Goal: Communication & Community: Answer question/provide support

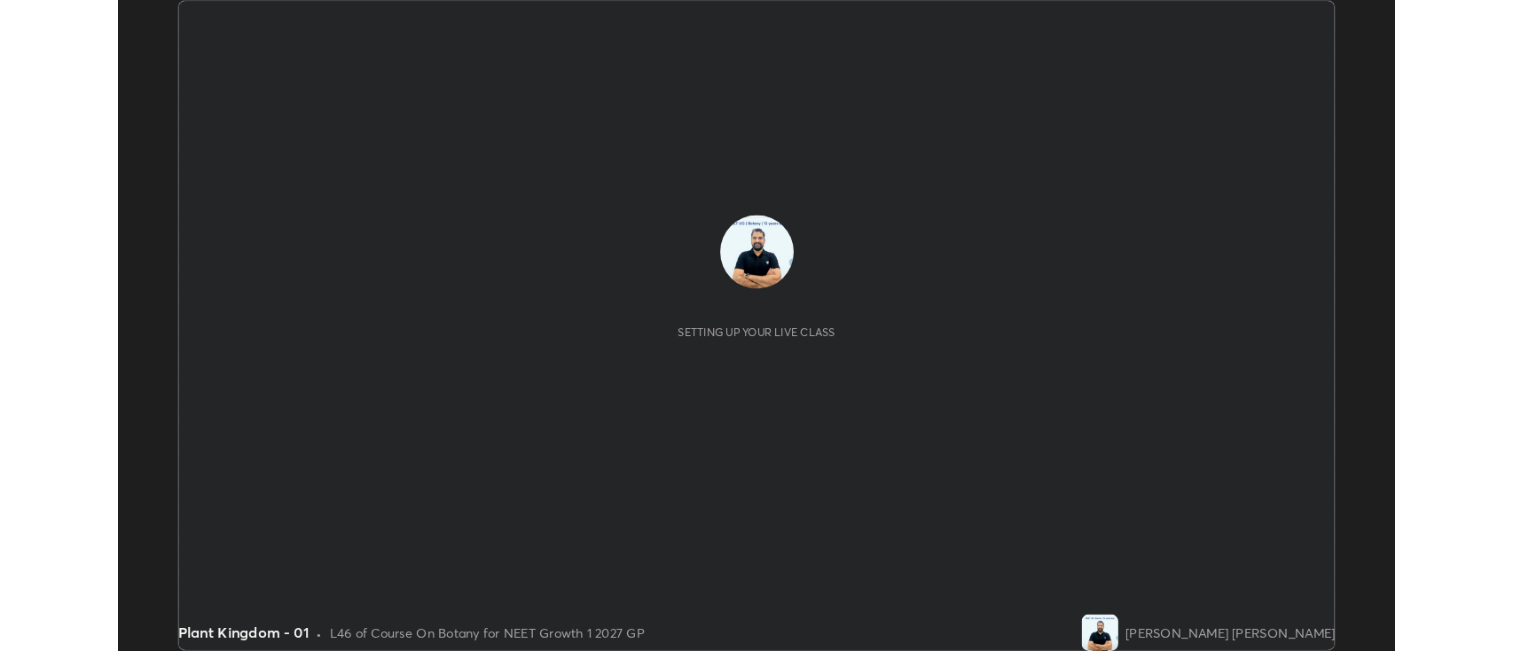
scroll to position [628, 1231]
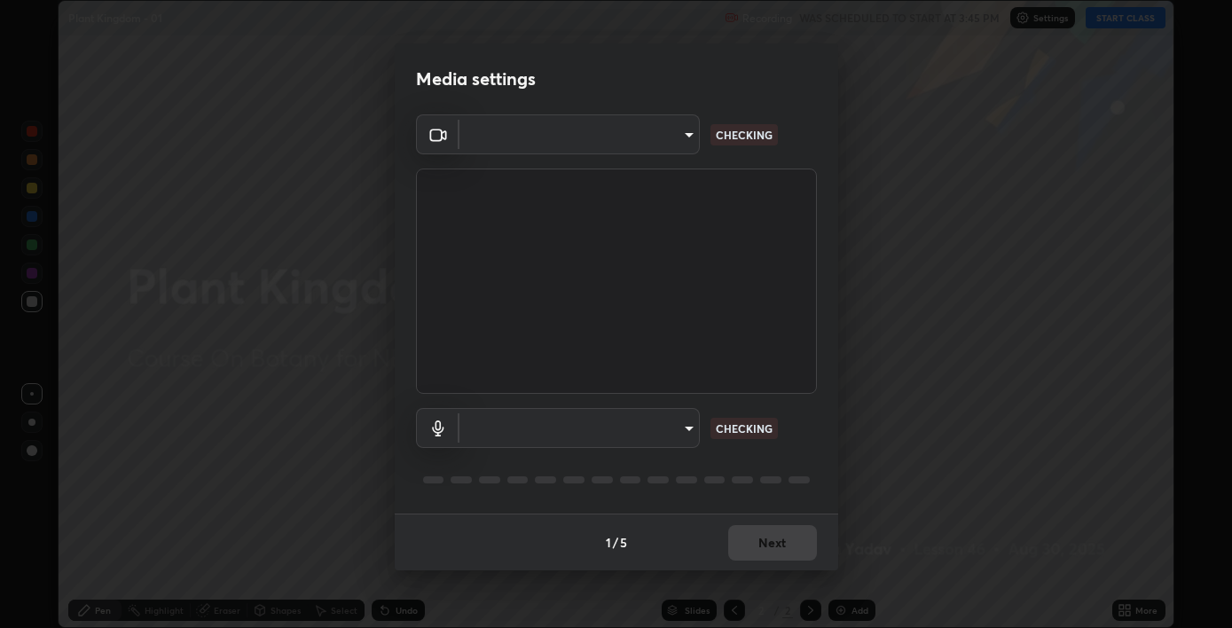
type input "893c4009d26bc70d508e41f45fbe93e97bc66db9257073bf1b7ca74b16a8bc61"
type input "6a8798ed683296f6f589fc07b46947f8878f1771f1b0f9a7798eb178ef966a91"
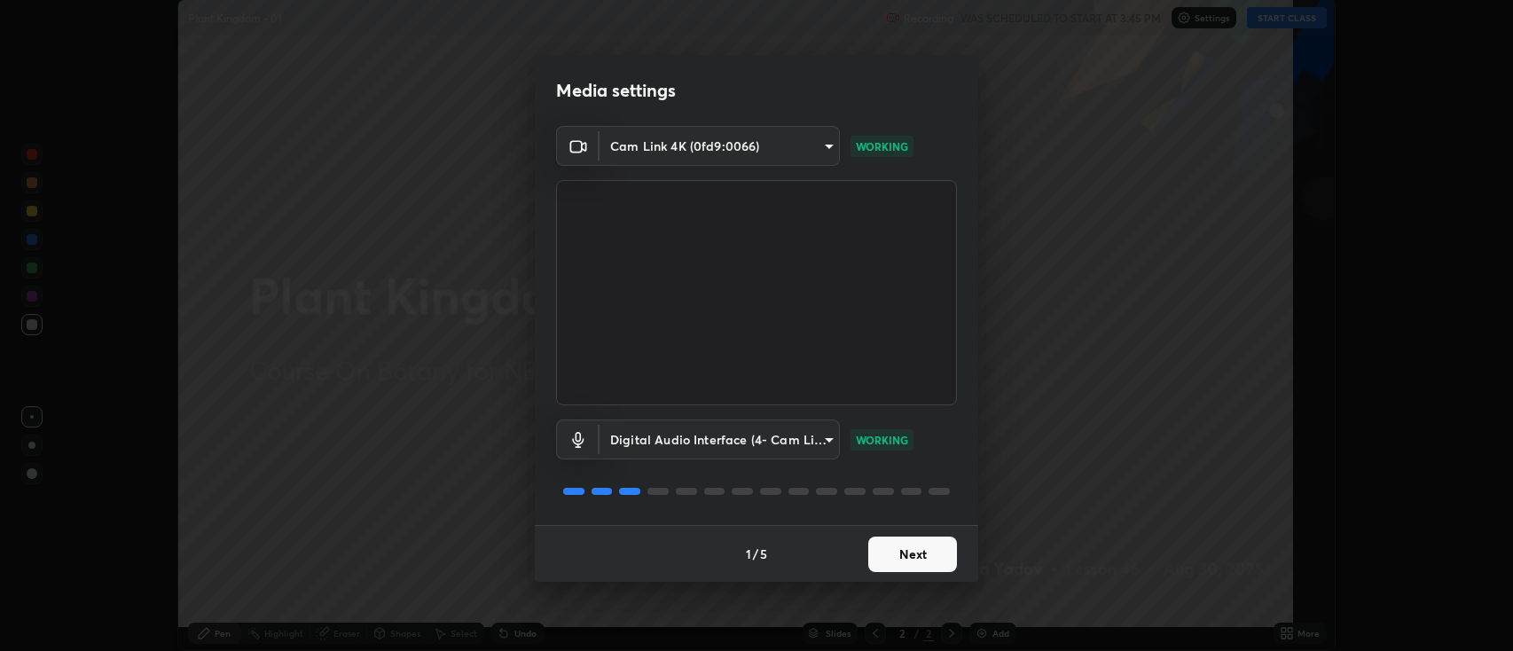
scroll to position [651, 1513]
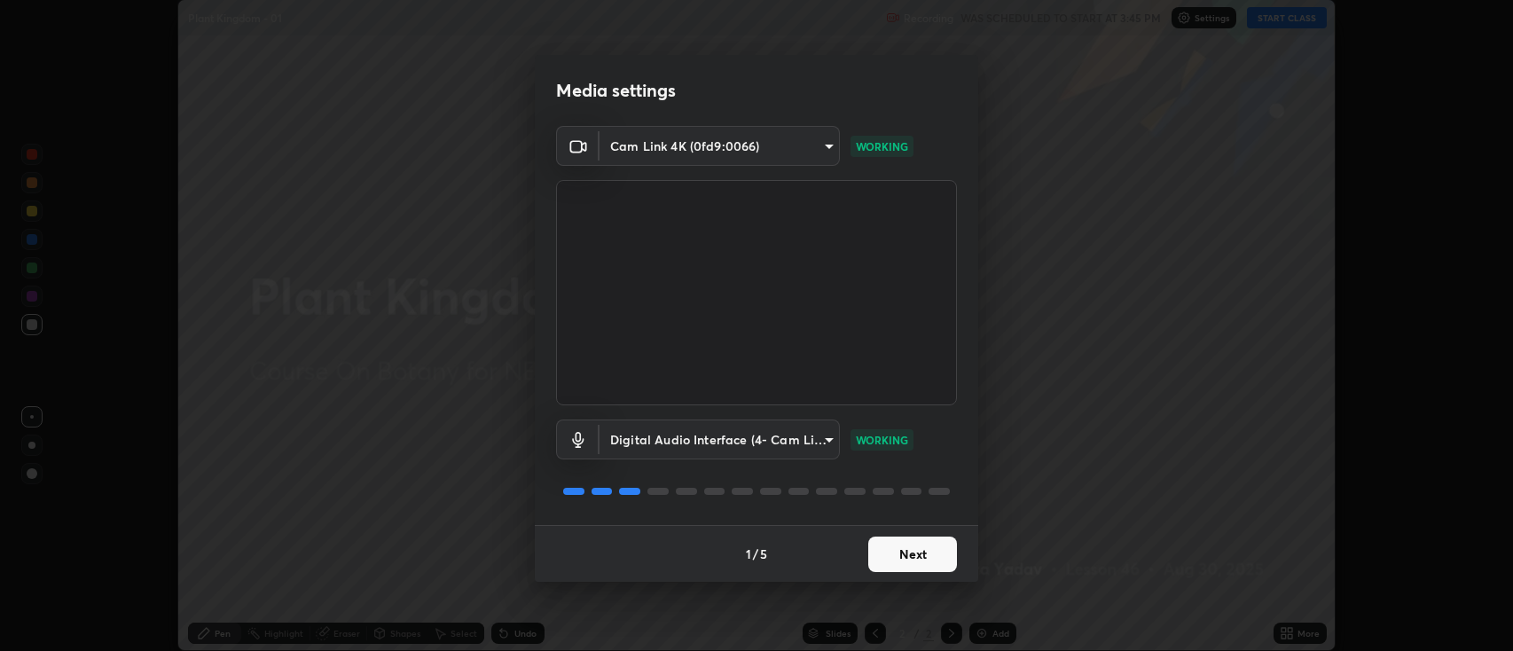
click at [919, 561] on button "Next" at bounding box center [912, 554] width 89 height 35
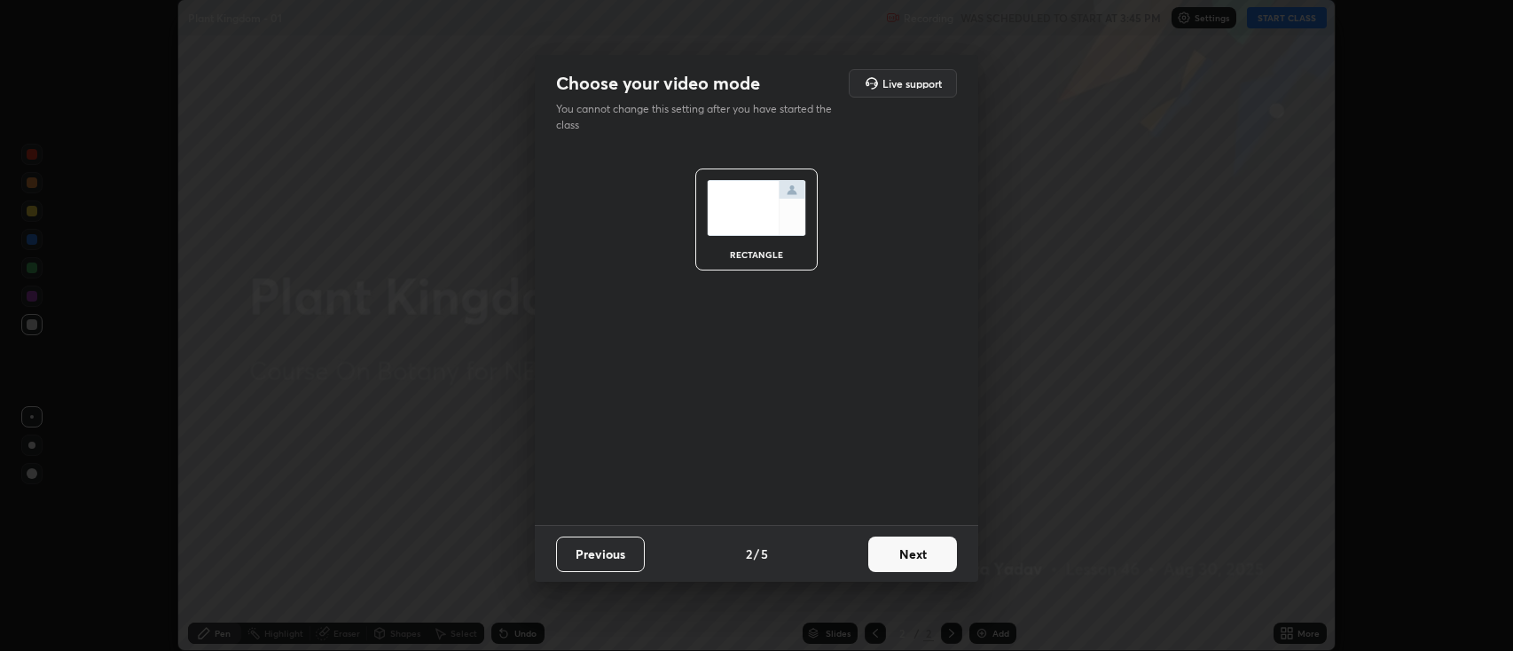
click at [920, 558] on button "Next" at bounding box center [912, 554] width 89 height 35
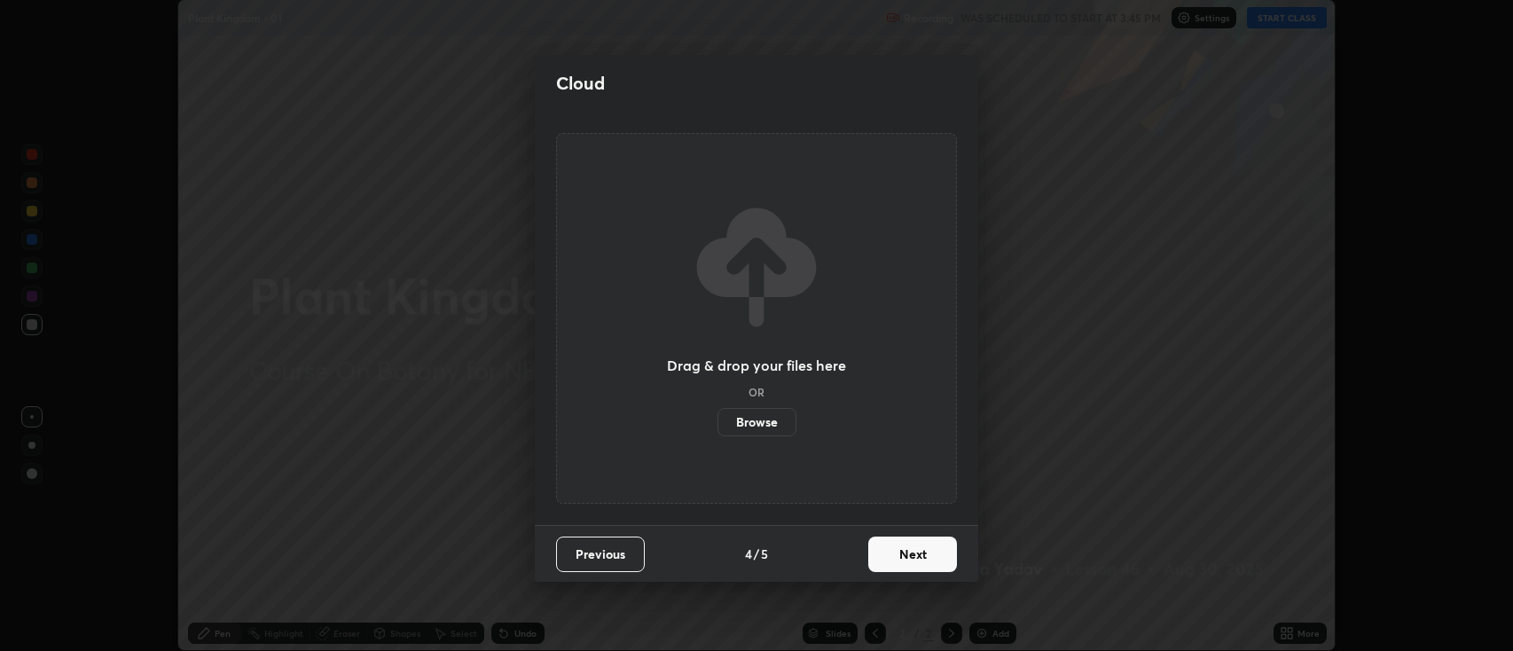
click at [929, 557] on button "Next" at bounding box center [912, 554] width 89 height 35
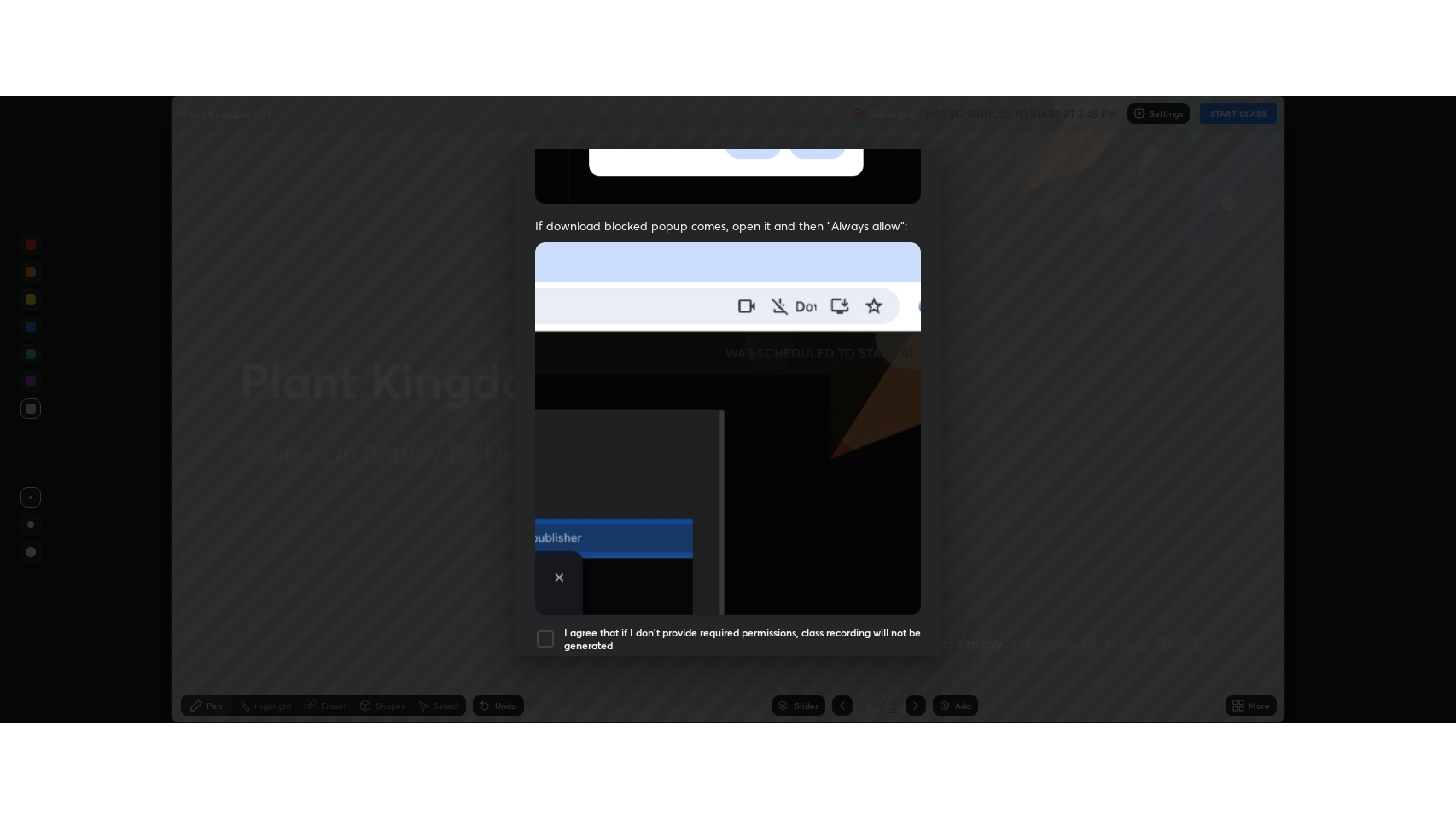
scroll to position [346, 0]
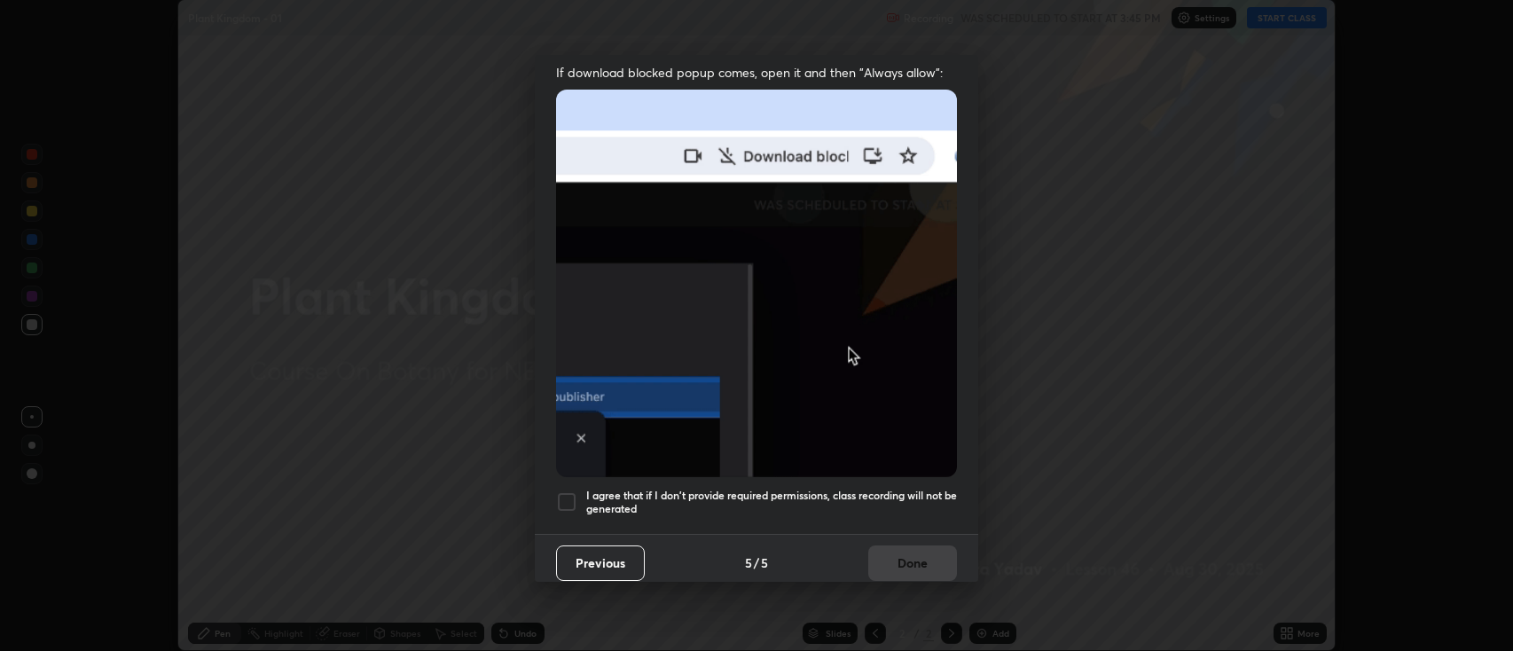
click at [571, 495] on div at bounding box center [566, 501] width 21 height 21
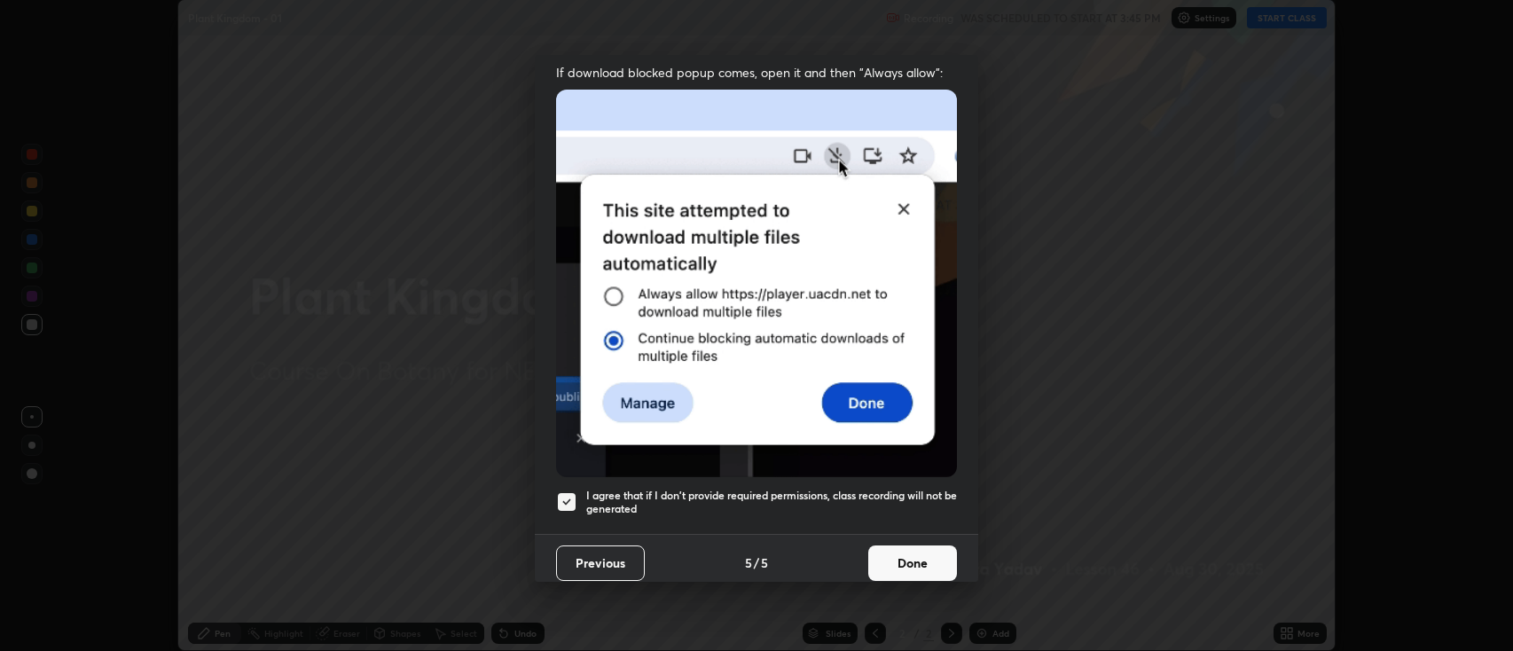
click at [899, 556] on button "Done" at bounding box center [912, 562] width 89 height 35
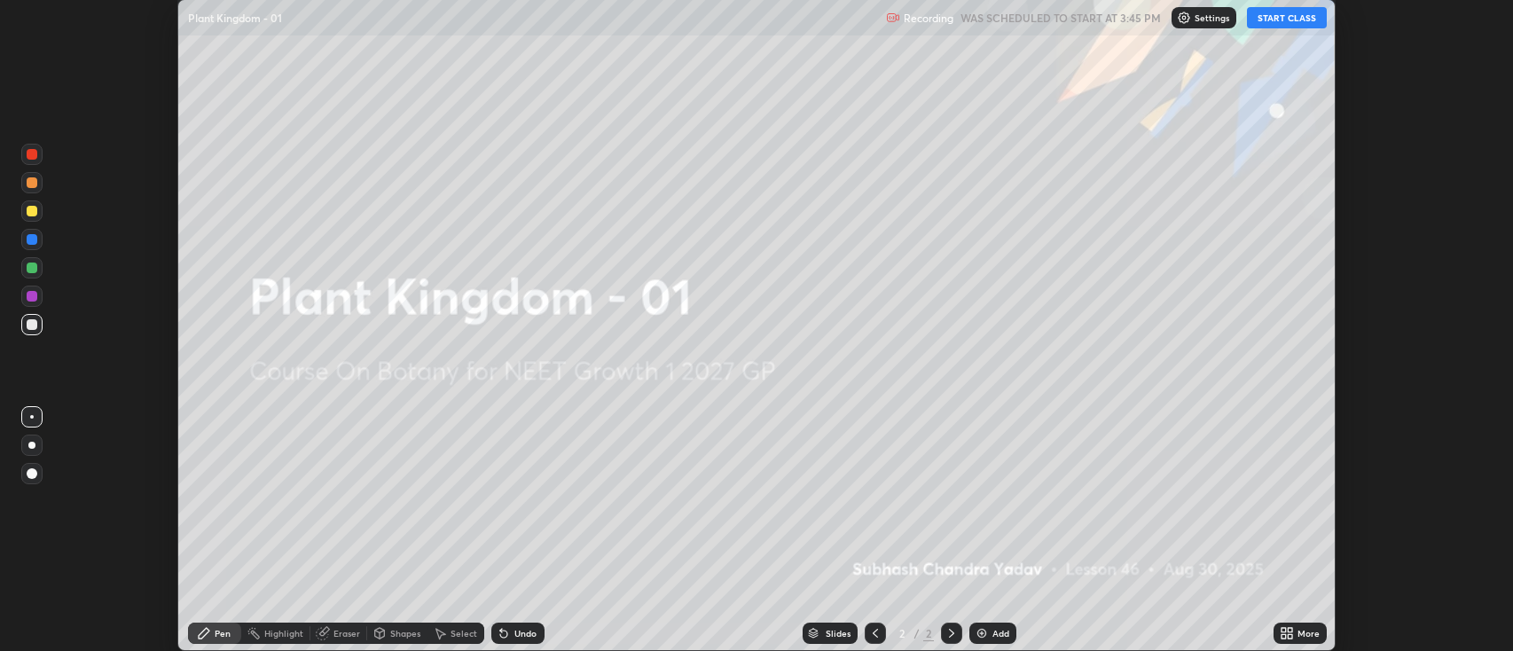
click at [1231, 20] on button "START CLASS" at bounding box center [1287, 17] width 80 height 21
click at [1231, 627] on icon at bounding box center [1287, 633] width 14 height 14
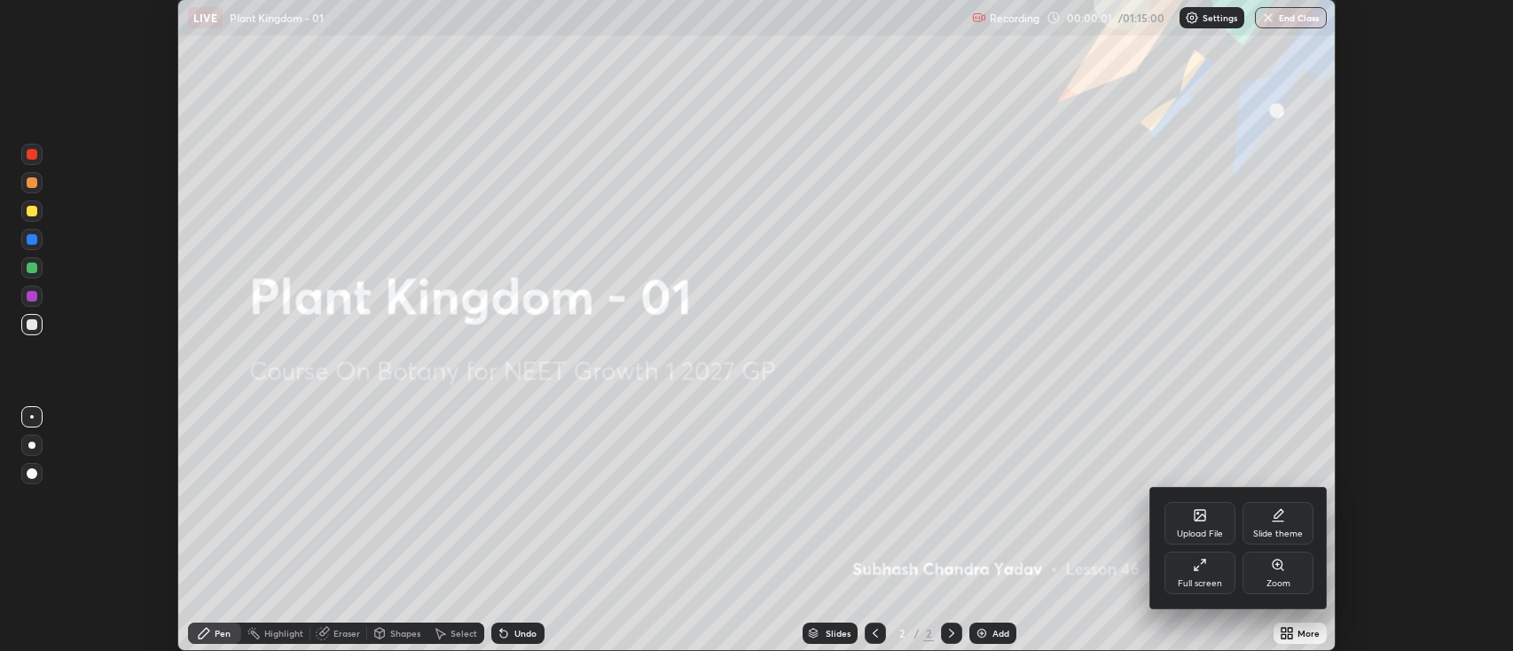
click at [1200, 567] on icon at bounding box center [1200, 565] width 14 height 14
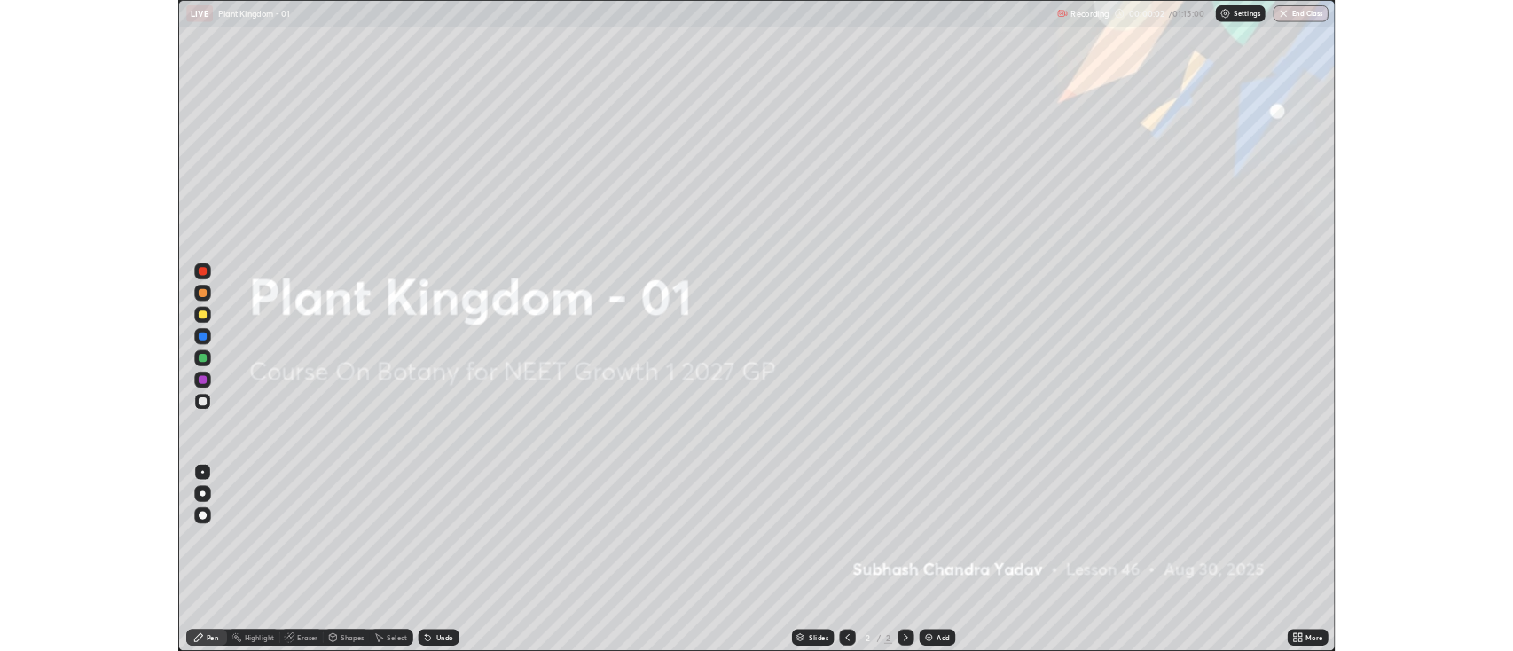
scroll to position [851, 1513]
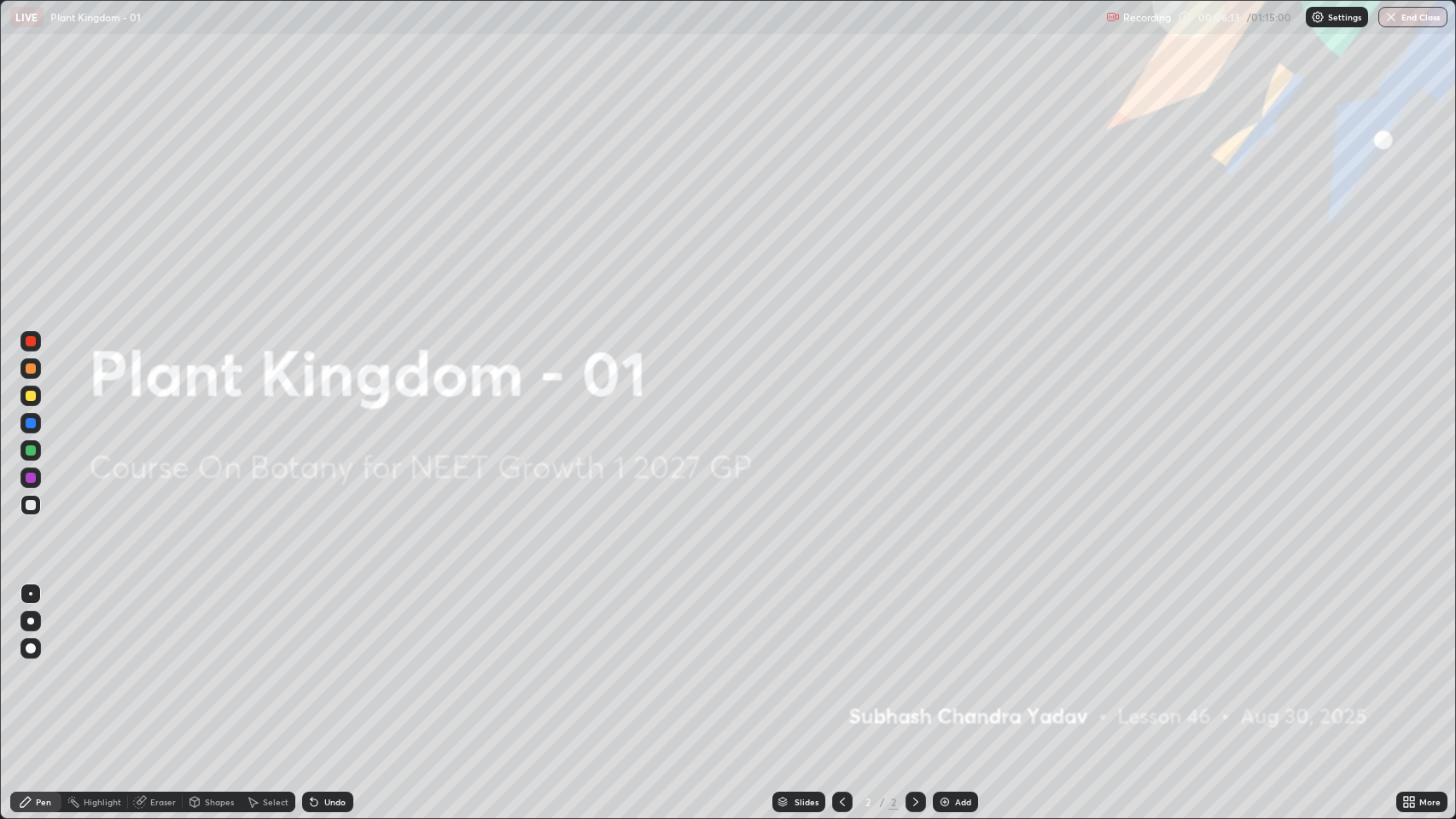
click at [948, 603] on img at bounding box center [945, 803] width 13 height 13
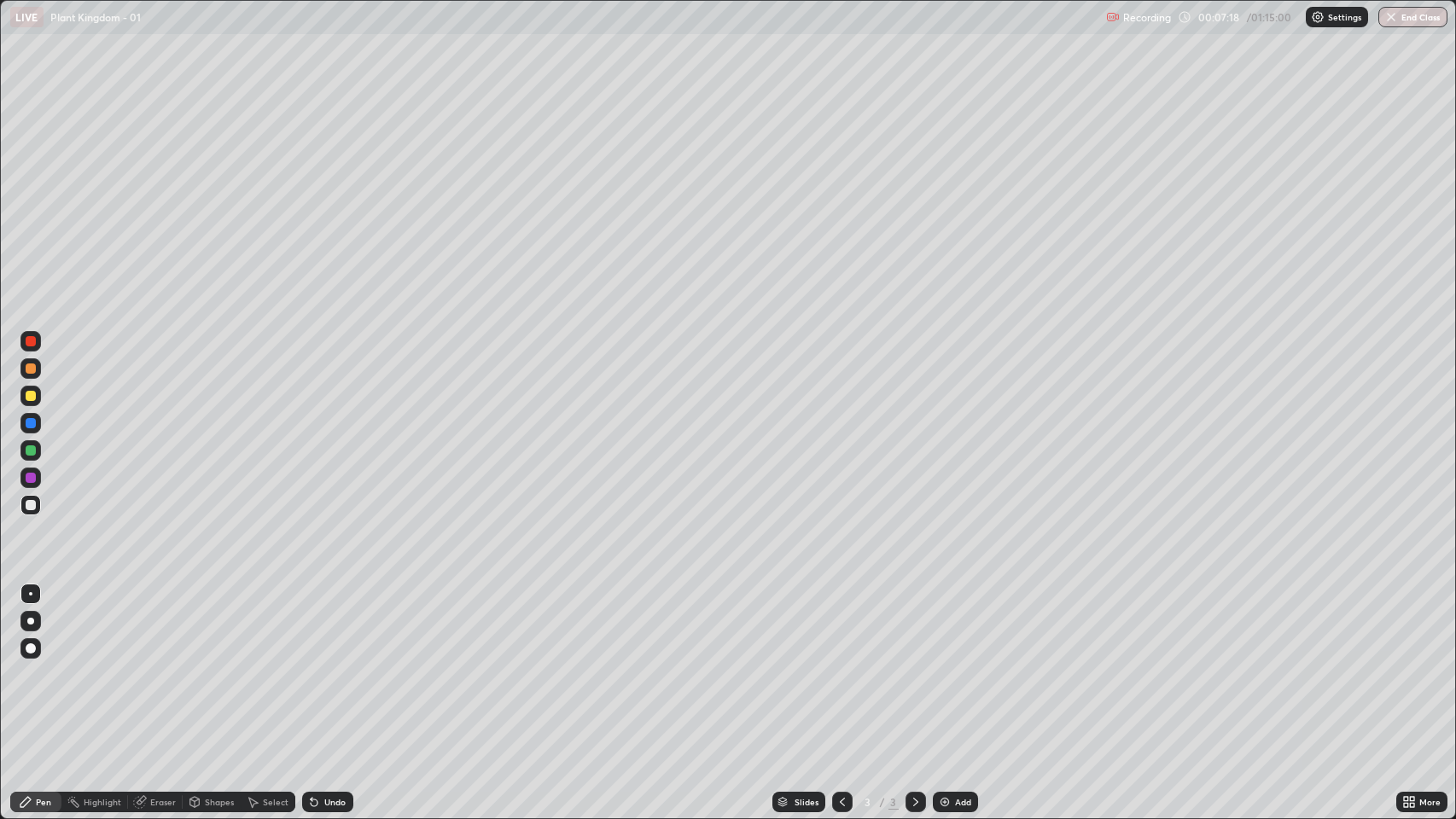
click at [30, 399] on div at bounding box center [31, 396] width 11 height 11
click at [165, 603] on div "Eraser" at bounding box center [163, 802] width 26 height 9
click at [42, 603] on div "Pen" at bounding box center [43, 802] width 15 height 9
click at [943, 603] on img at bounding box center [945, 803] width 13 height 13
click at [946, 603] on img at bounding box center [945, 803] width 13 height 13
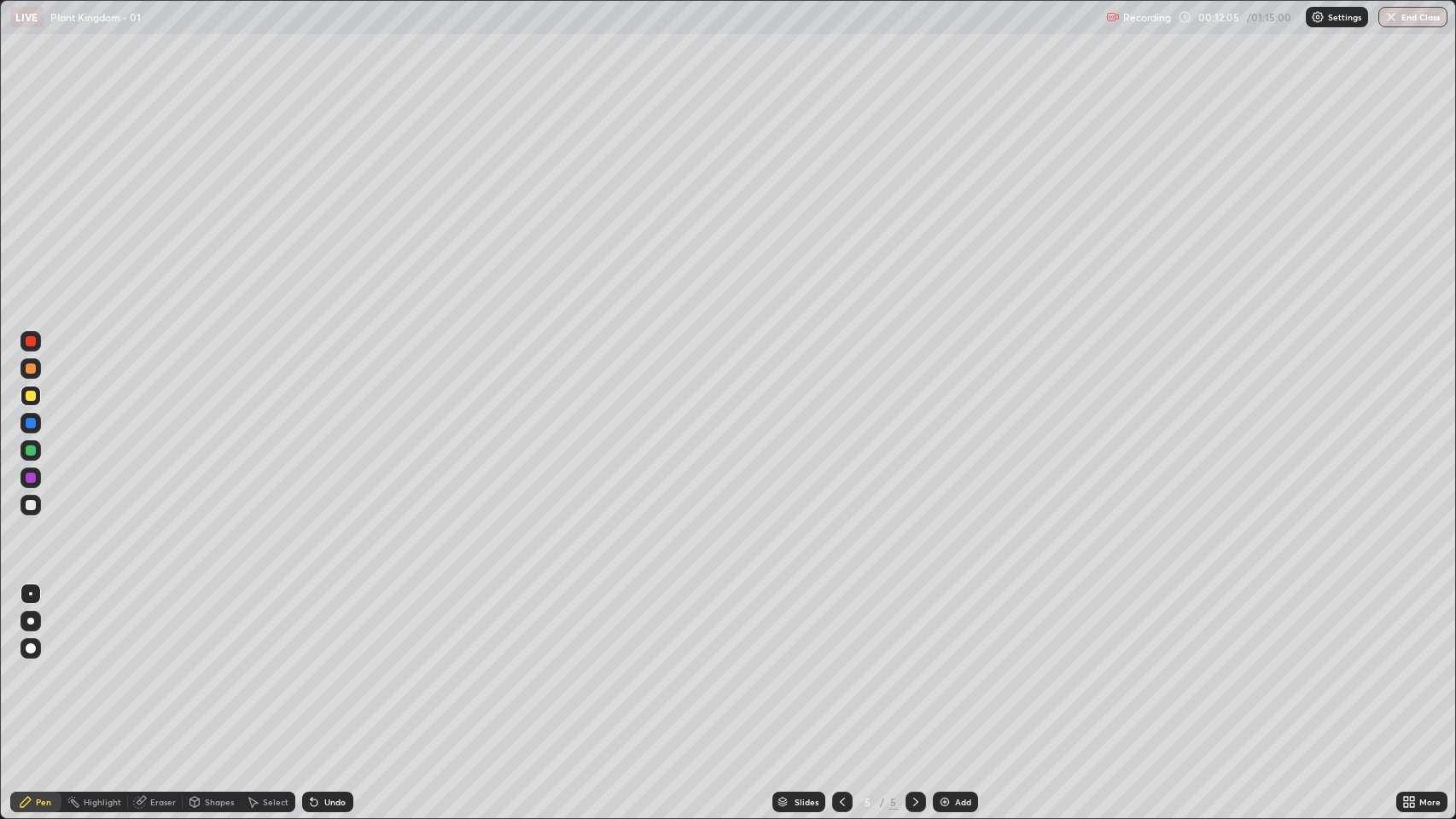
click at [29, 479] on div at bounding box center [31, 477] width 11 height 11
click at [29, 449] on div at bounding box center [31, 450] width 11 height 11
click at [943, 603] on img at bounding box center [945, 803] width 13 height 13
click at [35, 396] on div at bounding box center [31, 396] width 11 height 11
click at [938, 603] on img at bounding box center [945, 803] width 13 height 13
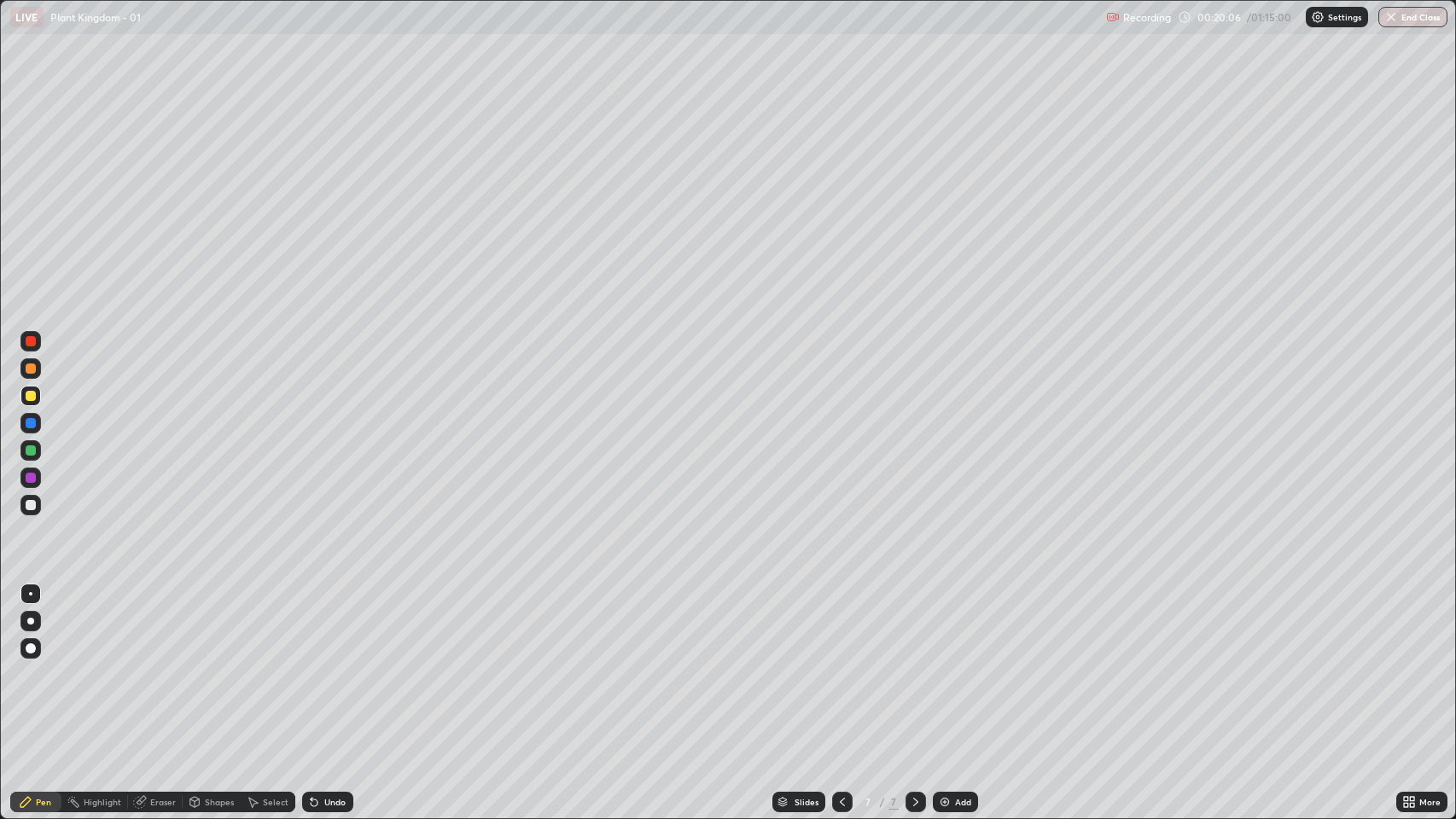
click at [27, 453] on div at bounding box center [31, 450] width 11 height 11
click at [166, 603] on div "Eraser" at bounding box center [163, 802] width 26 height 9
click at [44, 603] on div "Pen" at bounding box center [43, 802] width 15 height 9
click at [33, 395] on div at bounding box center [31, 396] width 11 height 11
click at [31, 373] on div at bounding box center [31, 369] width 11 height 11
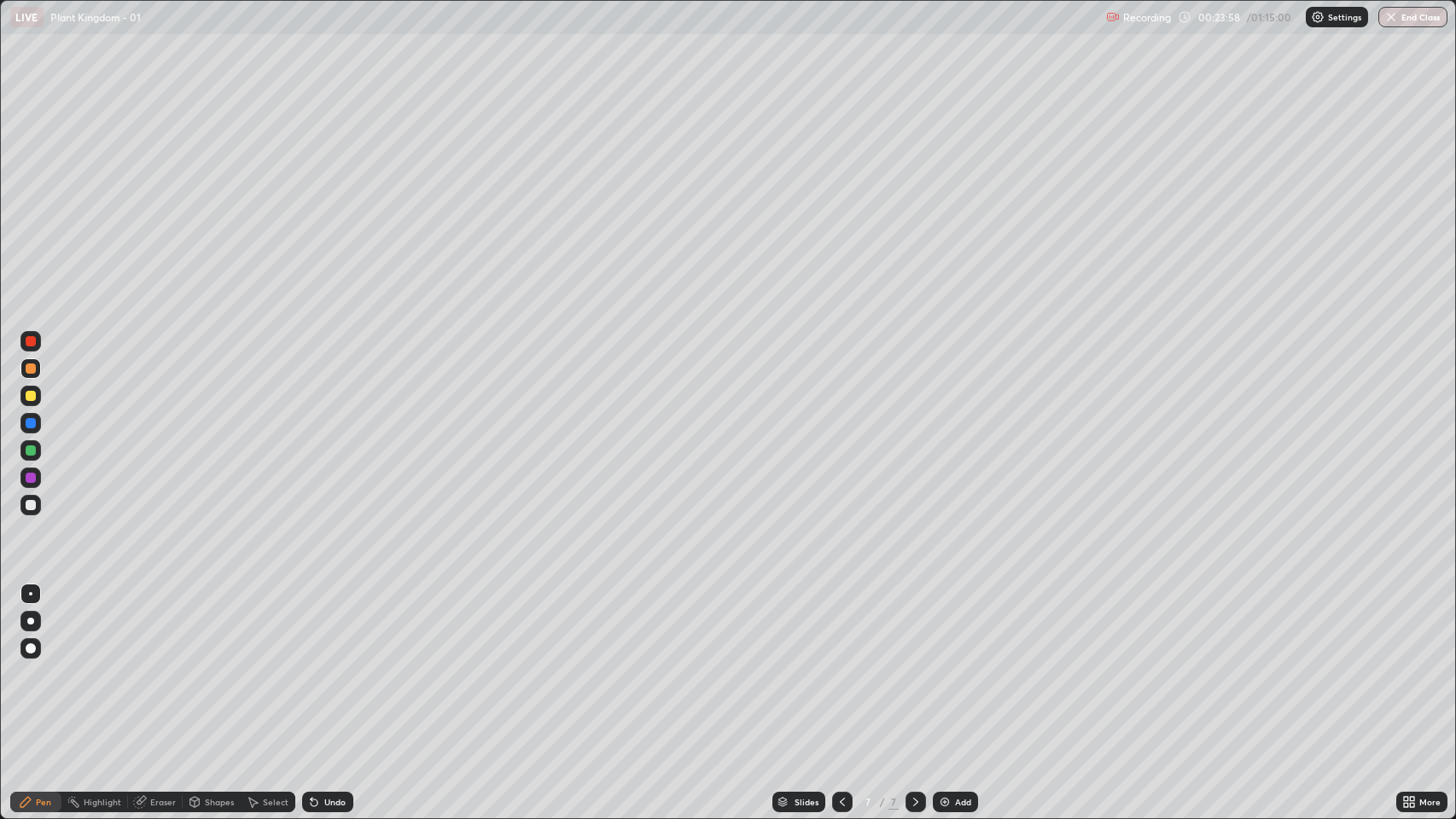
click at [157, 603] on div "Eraser" at bounding box center [163, 802] width 26 height 9
click at [52, 603] on div "Pen" at bounding box center [36, 802] width 51 height 20
click at [34, 449] on div at bounding box center [31, 450] width 11 height 11
click at [33, 478] on div at bounding box center [31, 477] width 11 height 11
click at [31, 502] on div at bounding box center [31, 505] width 11 height 11
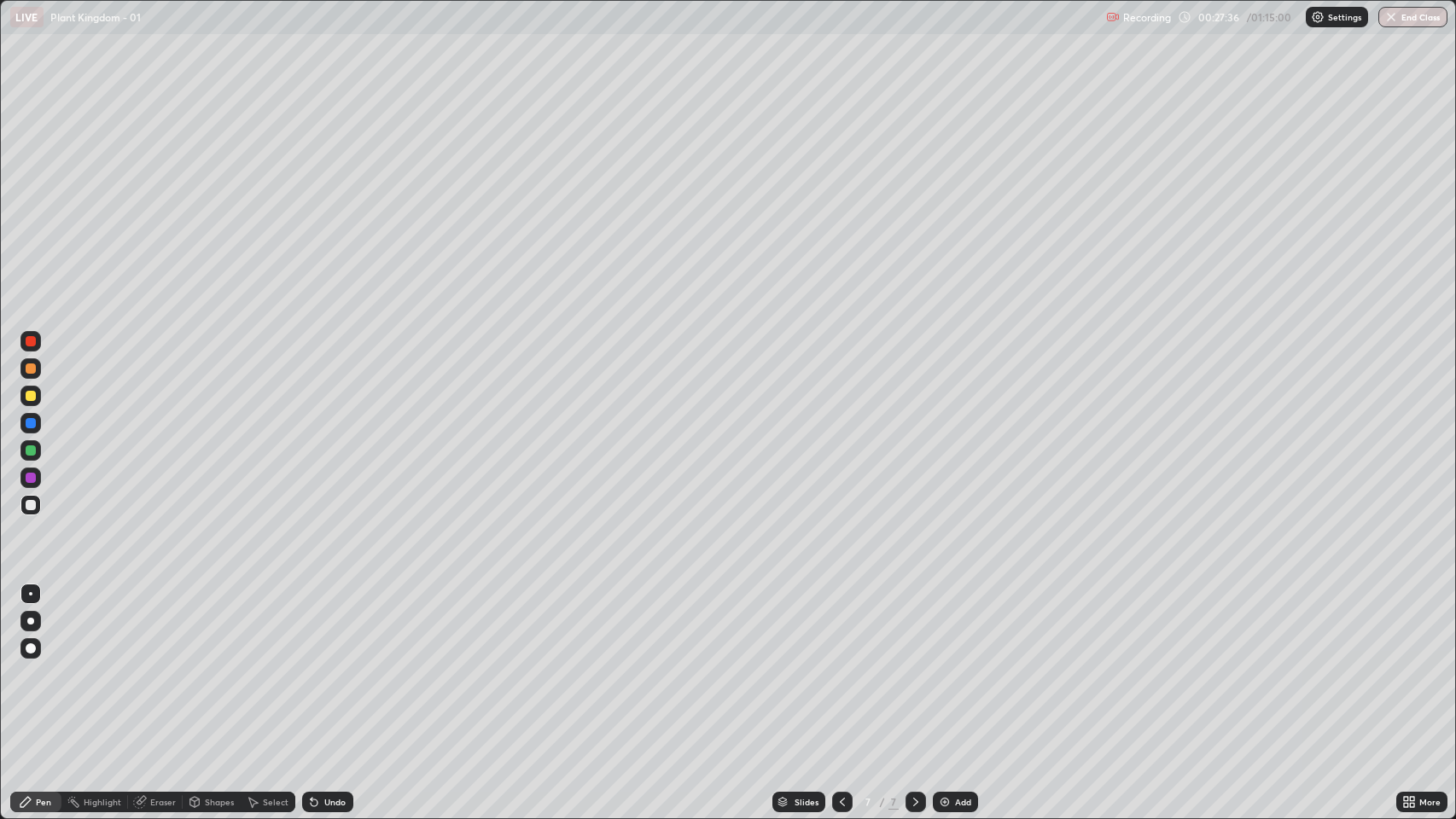
click at [940, 603] on img at bounding box center [945, 803] width 13 height 13
click at [28, 397] on div at bounding box center [31, 396] width 11 height 11
click at [951, 603] on div "Add" at bounding box center [955, 802] width 45 height 20
click at [33, 450] on div at bounding box center [31, 450] width 11 height 11
click at [31, 478] on div at bounding box center [31, 477] width 11 height 11
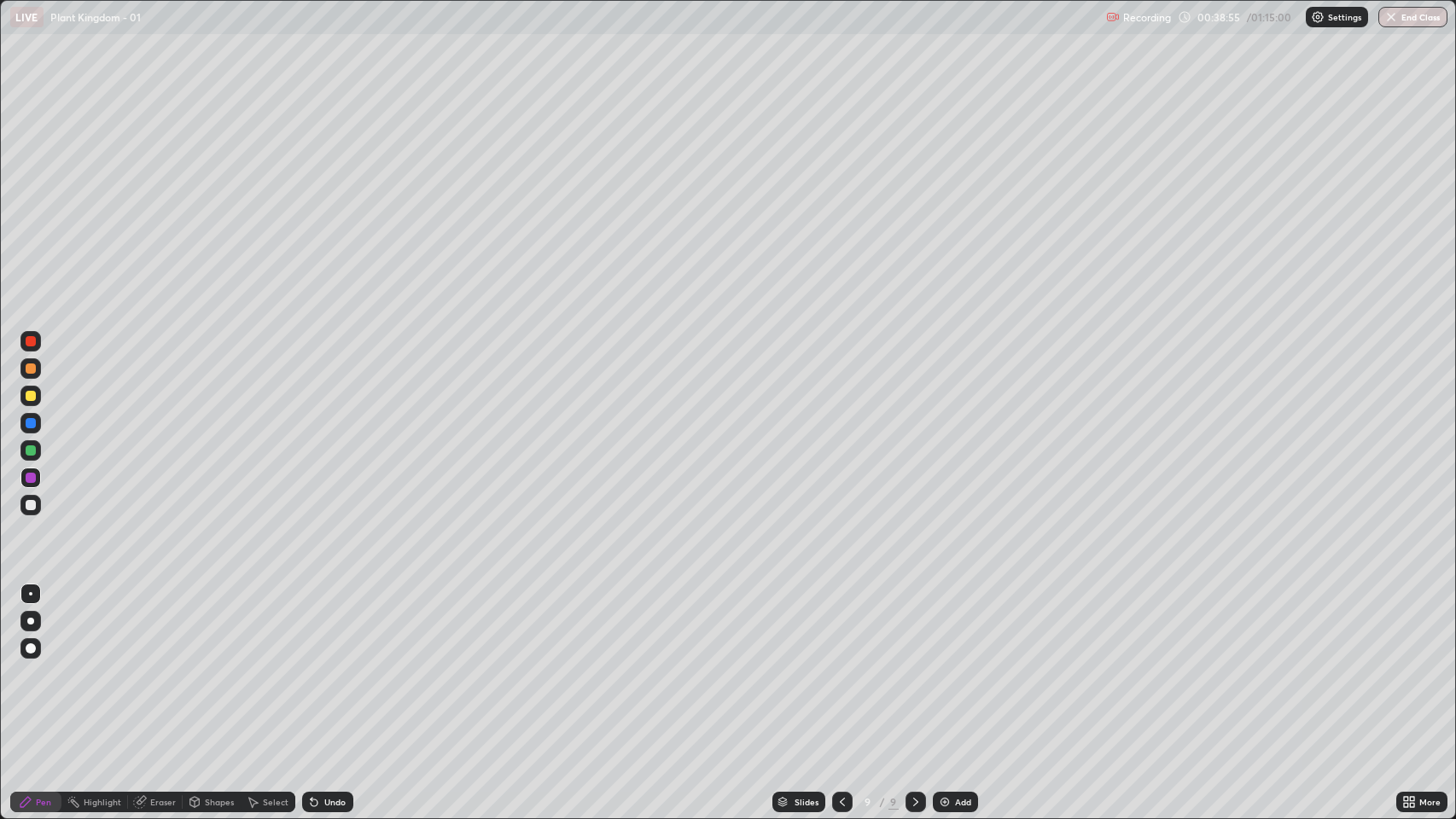
click at [940, 603] on img at bounding box center [945, 803] width 13 height 13
click at [24, 396] on div at bounding box center [30, 396] width 20 height 20
click at [31, 502] on div at bounding box center [31, 505] width 11 height 11
click at [162, 603] on div "Eraser" at bounding box center [163, 802] width 26 height 9
click at [46, 603] on div "Pen" at bounding box center [43, 802] width 15 height 9
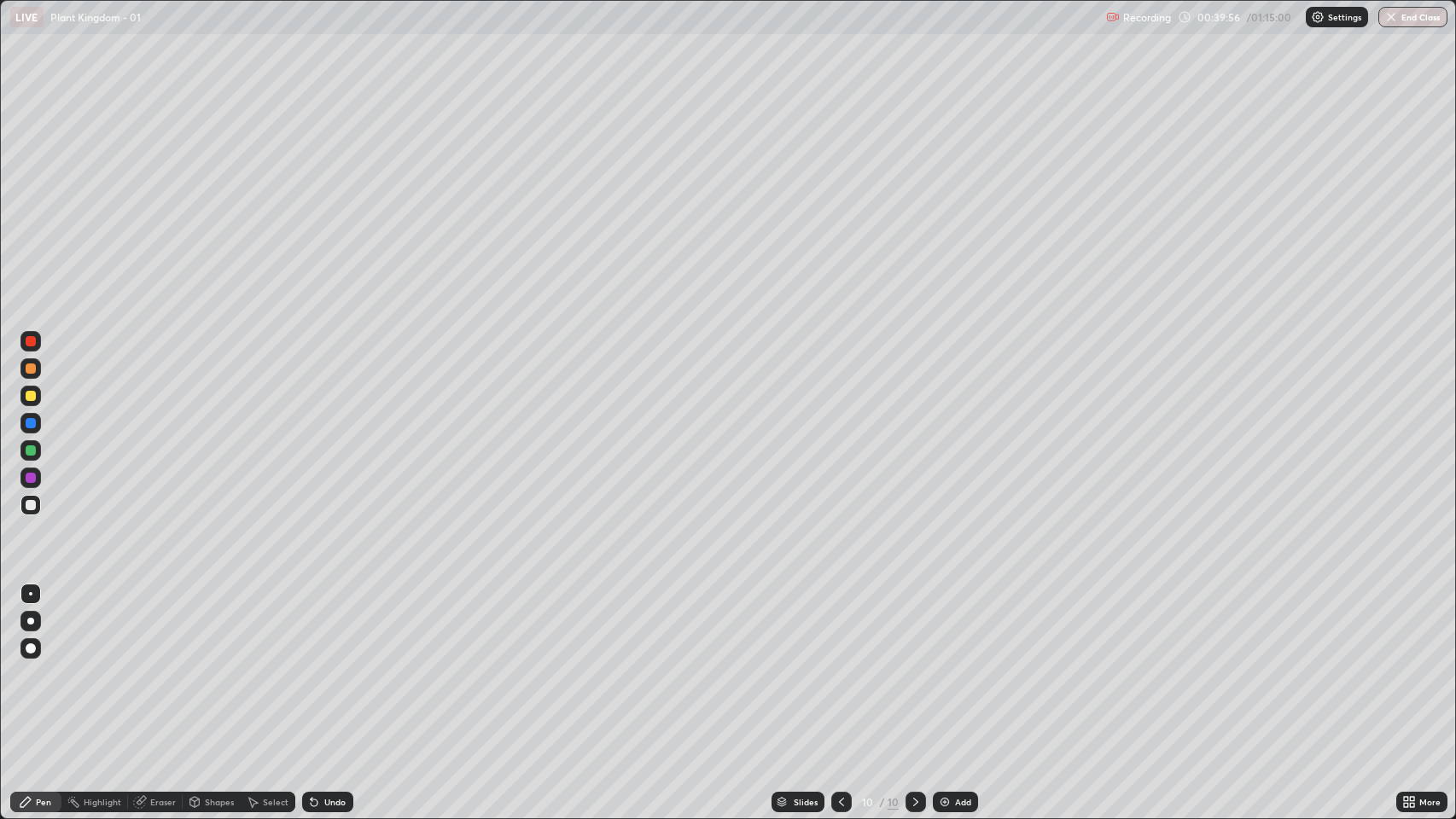
click at [36, 397] on div at bounding box center [30, 396] width 20 height 20
click at [946, 603] on div "Add" at bounding box center [955, 802] width 45 height 20
click at [31, 507] on div at bounding box center [31, 505] width 11 height 11
click at [1185, 603] on icon at bounding box center [1406, 799] width 4 height 4
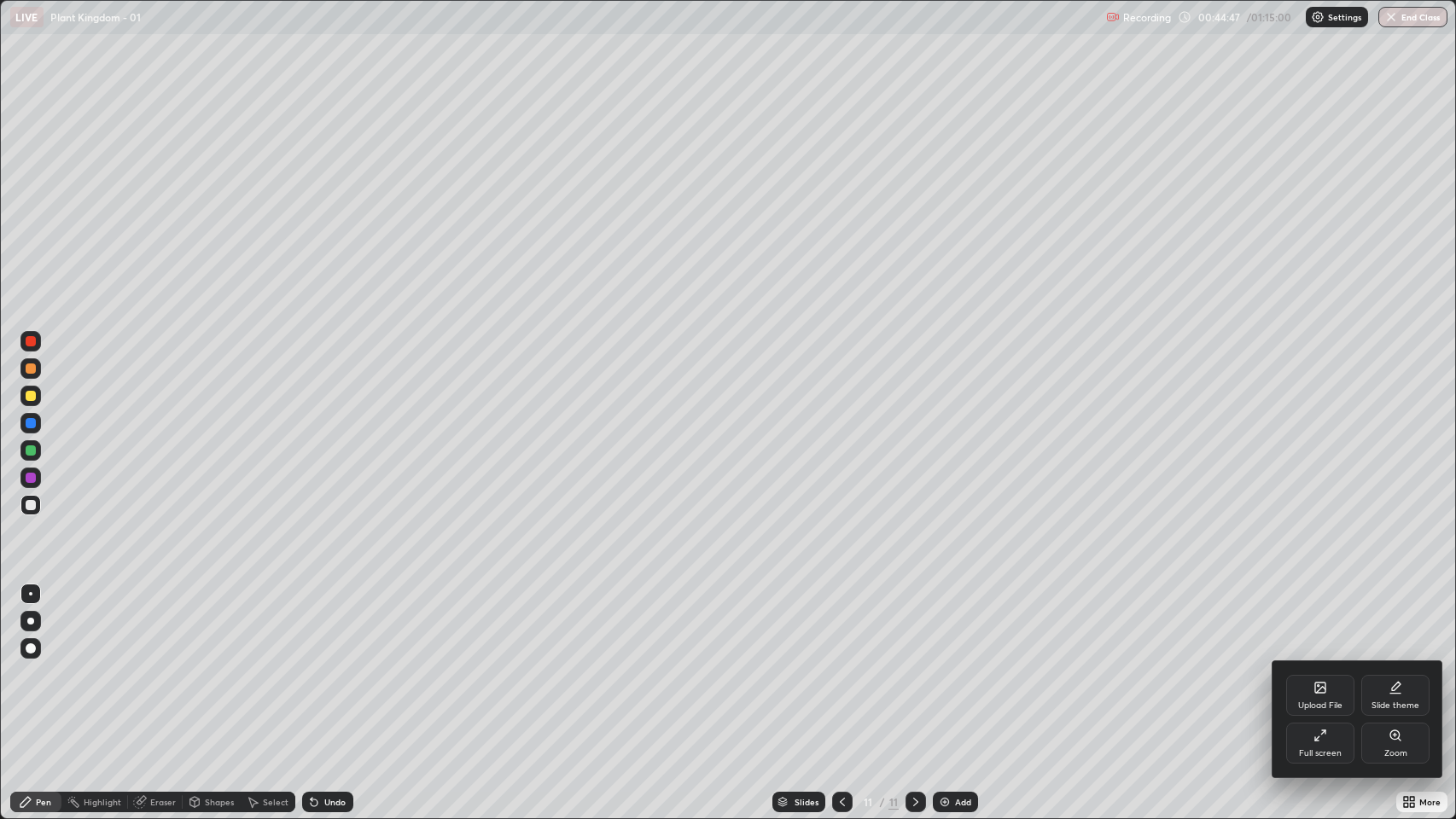
click at [1185, 603] on icon at bounding box center [1317, 738] width 4 height 4
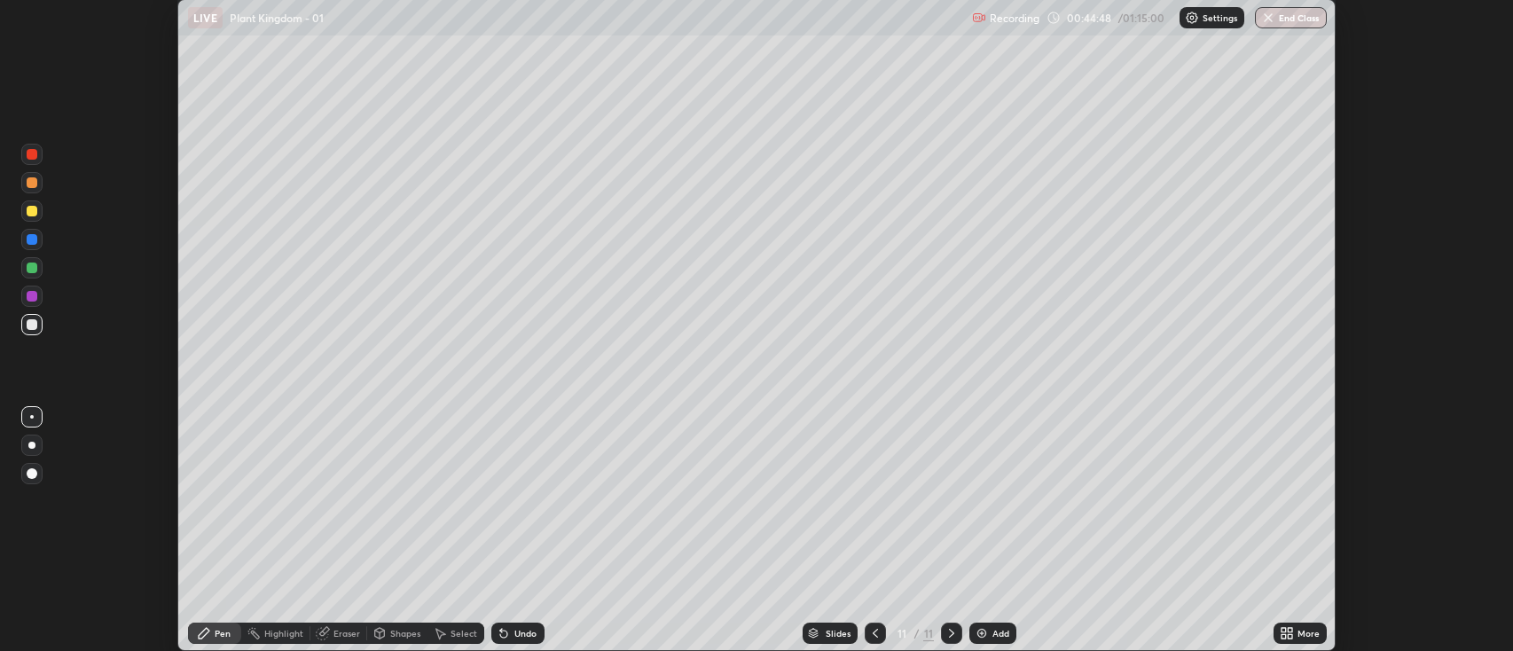
scroll to position [88045, 87183]
click at [25, 208] on div at bounding box center [31, 210] width 21 height 21
click at [30, 269] on div at bounding box center [32, 268] width 11 height 11
click at [31, 326] on div at bounding box center [32, 324] width 11 height 11
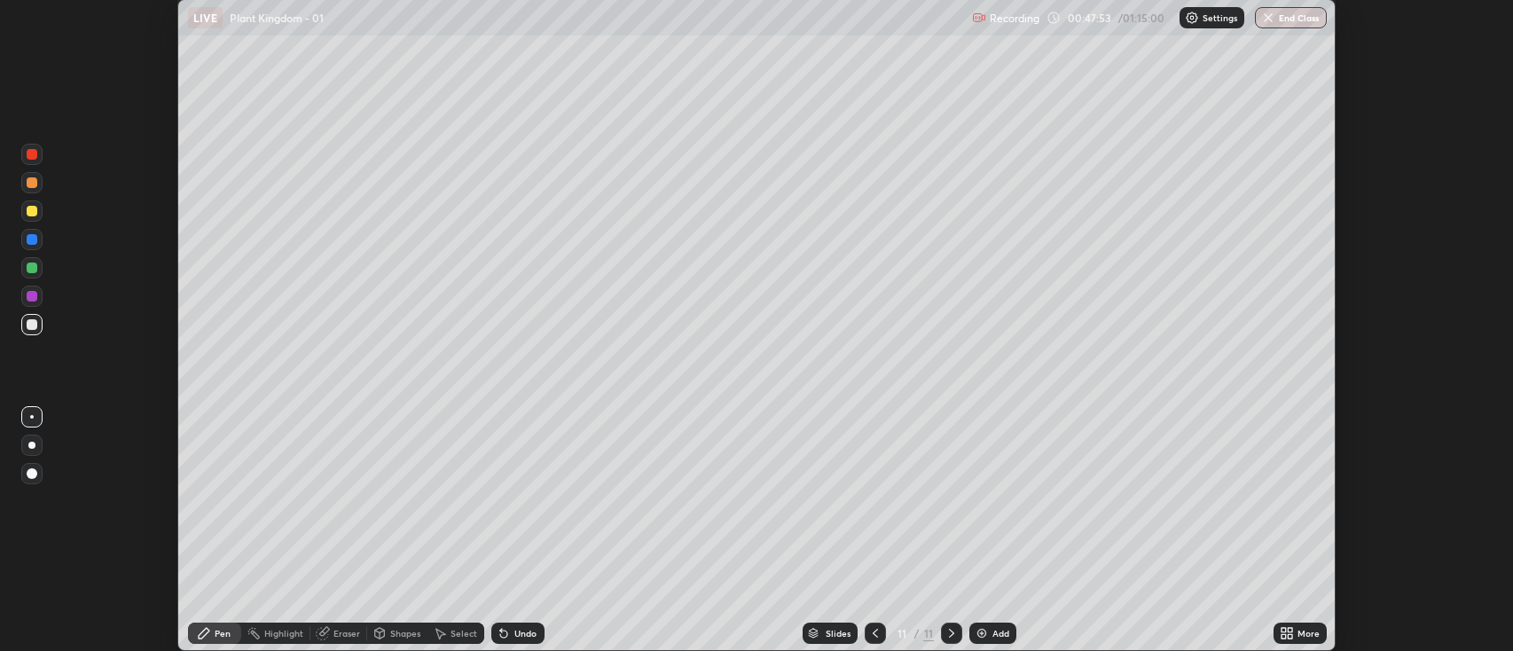
click at [32, 218] on div at bounding box center [31, 210] width 21 height 21
click at [35, 239] on div at bounding box center [32, 239] width 11 height 11
click at [1011, 636] on div "Add" at bounding box center [992, 633] width 47 height 21
click at [874, 632] on icon at bounding box center [875, 633] width 5 height 9
click at [34, 273] on div at bounding box center [32, 268] width 11 height 11
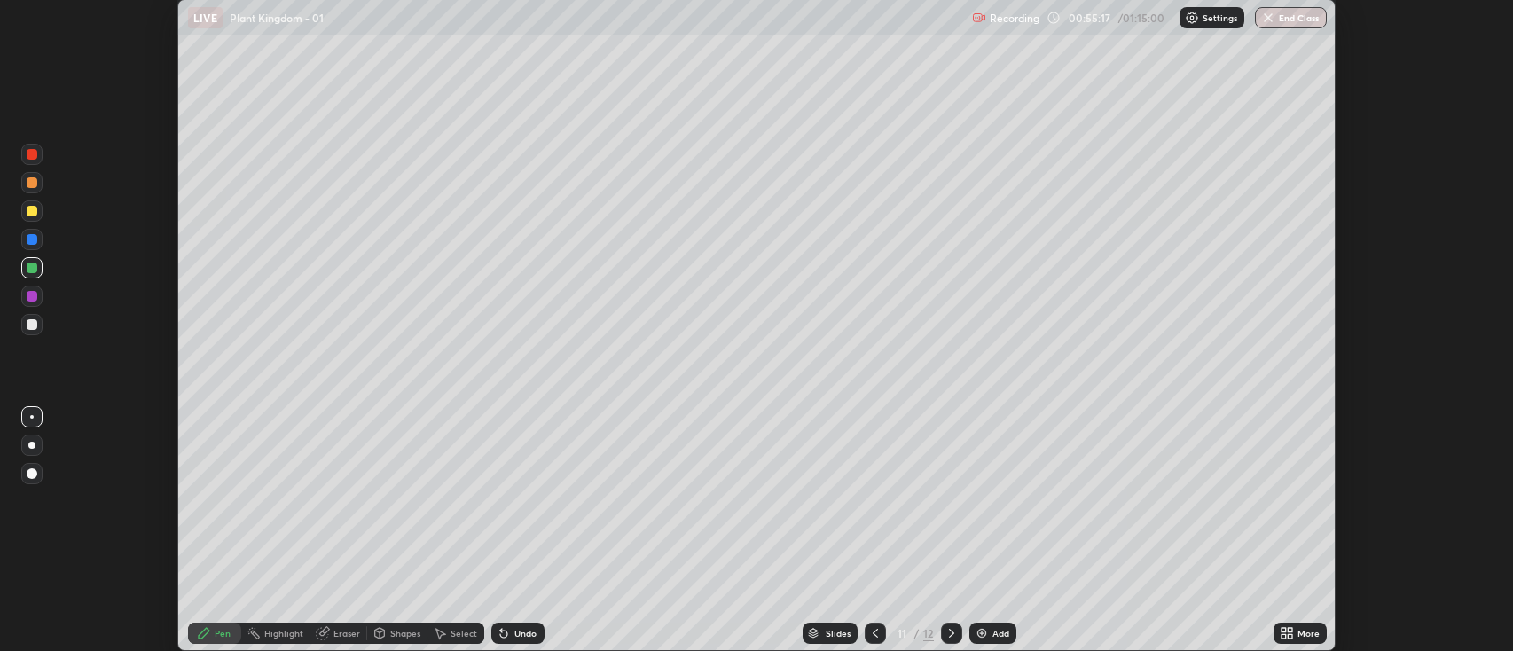
click at [977, 634] on img at bounding box center [982, 633] width 14 height 14
click at [29, 216] on div at bounding box center [32, 211] width 11 height 11
click at [29, 267] on div at bounding box center [32, 268] width 11 height 11
click at [33, 266] on div at bounding box center [32, 268] width 11 height 11
click at [31, 215] on div at bounding box center [32, 211] width 11 height 11
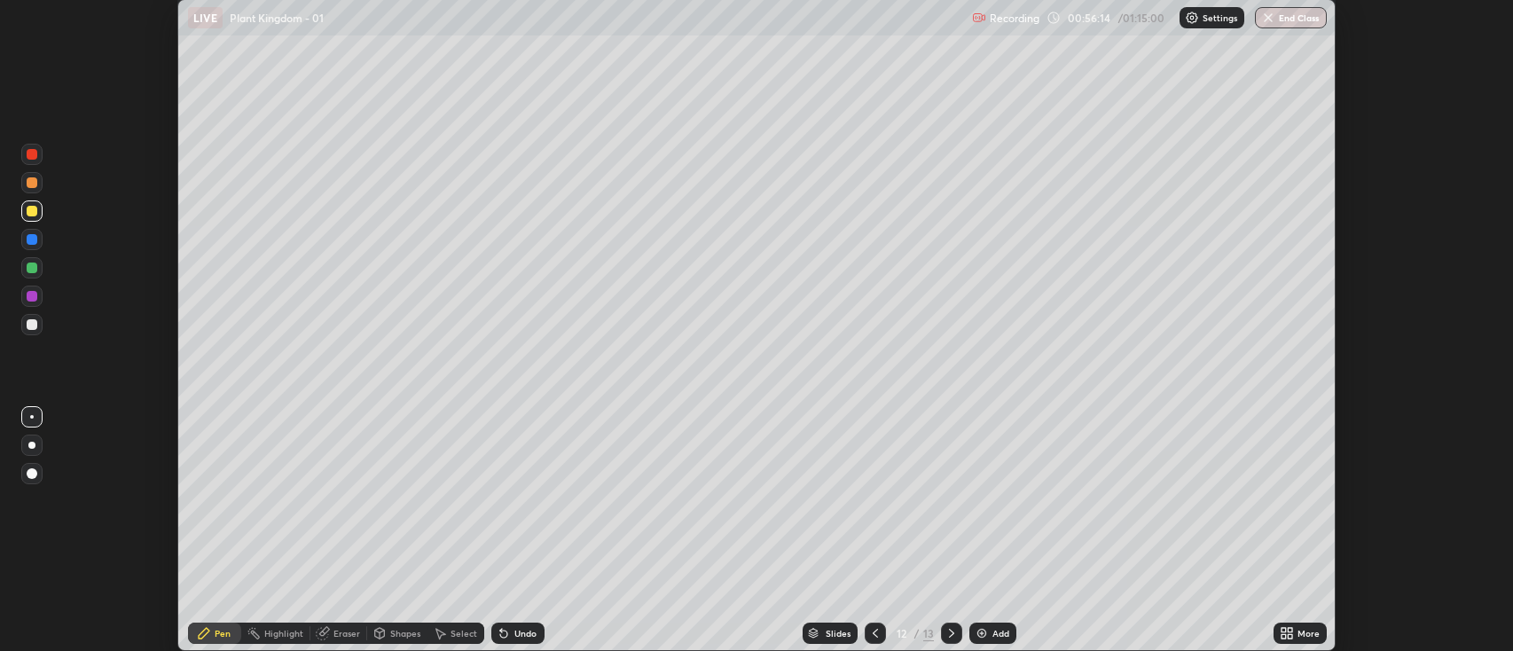
click at [128, 106] on div "Setting up your live class" at bounding box center [756, 325] width 1513 height 651
click at [111, 105] on div "Setting up your live class" at bounding box center [756, 325] width 1513 height 651
click at [167, 280] on div "Setting up your live class" at bounding box center [756, 325] width 1513 height 651
click at [34, 157] on div at bounding box center [32, 154] width 11 height 11
click at [34, 267] on div at bounding box center [32, 268] width 11 height 11
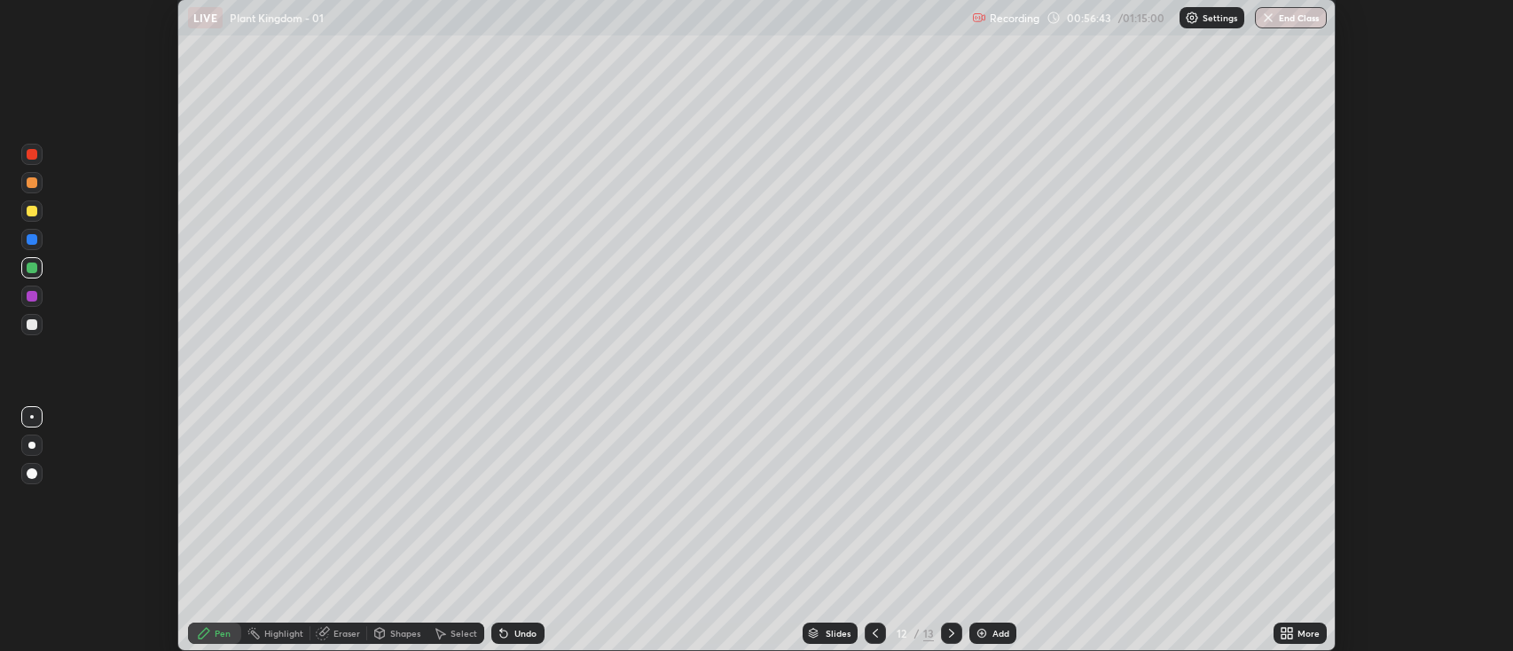
click at [33, 326] on div at bounding box center [32, 324] width 11 height 11
click at [984, 633] on img at bounding box center [982, 633] width 14 height 14
click at [32, 269] on div at bounding box center [32, 268] width 11 height 11
click at [36, 271] on div at bounding box center [32, 268] width 11 height 11
click at [33, 215] on div at bounding box center [32, 211] width 11 height 11
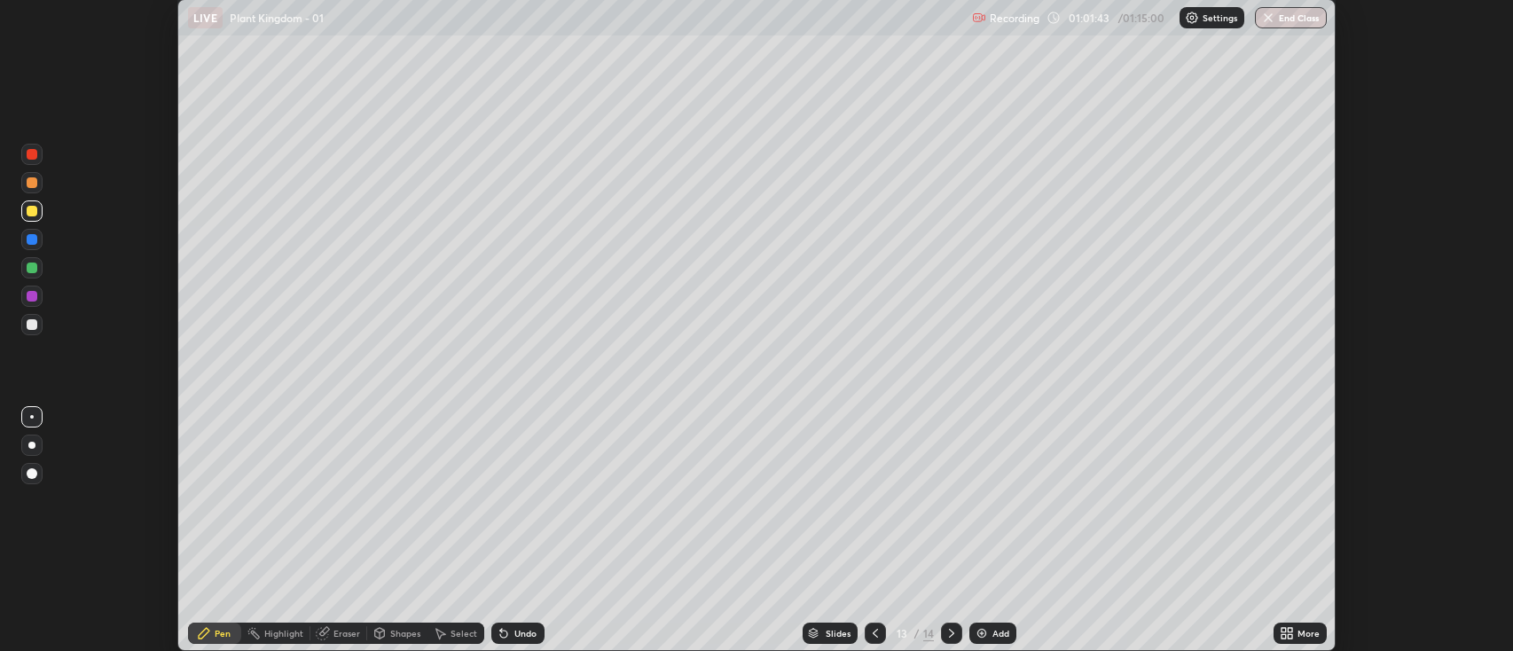
click at [344, 629] on div "Eraser" at bounding box center [347, 633] width 27 height 9
click at [221, 636] on div "Pen" at bounding box center [223, 633] width 16 height 9
click at [341, 638] on div "Eraser" at bounding box center [347, 633] width 27 height 9
click at [227, 634] on div "Pen" at bounding box center [223, 633] width 16 height 9
click at [33, 210] on div at bounding box center [32, 211] width 11 height 11
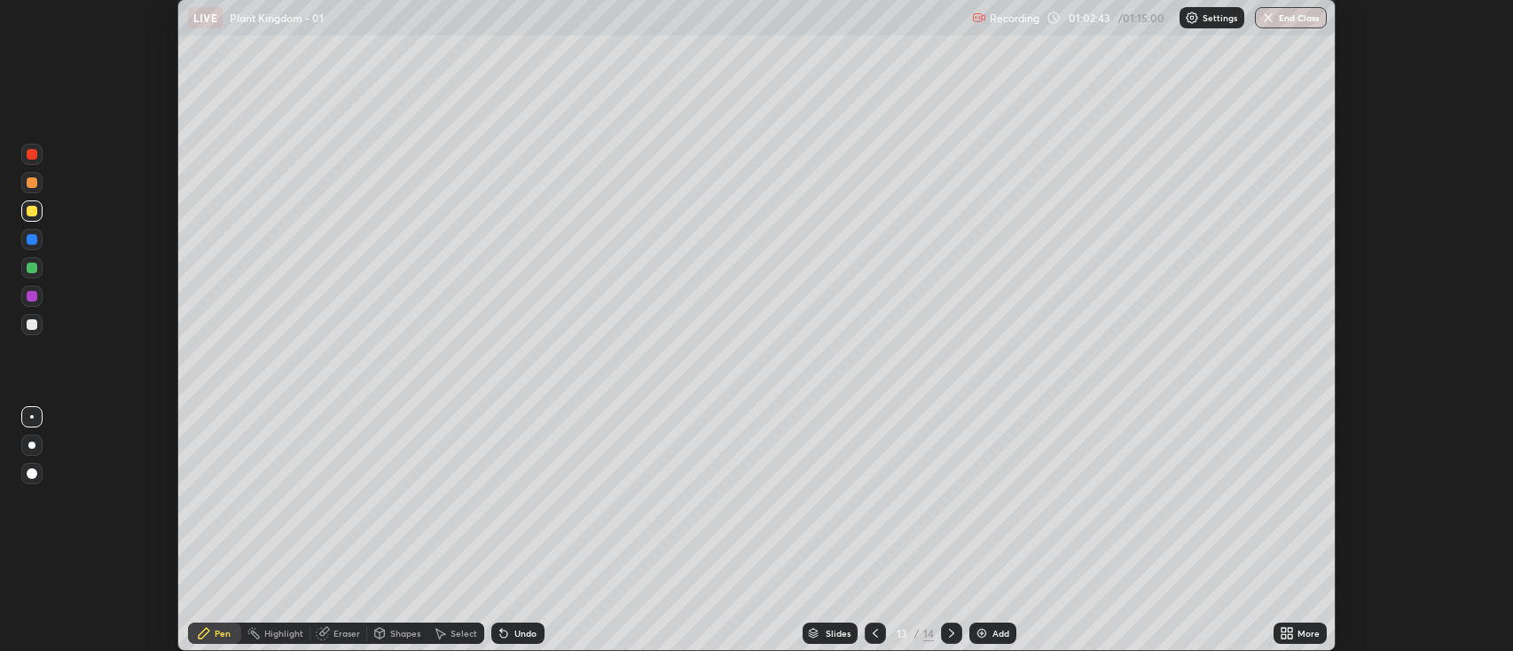
click at [35, 186] on div at bounding box center [32, 182] width 11 height 11
click at [977, 635] on img at bounding box center [982, 633] width 14 height 14
click at [37, 326] on div at bounding box center [31, 324] width 21 height 21
click at [28, 268] on div at bounding box center [32, 268] width 11 height 11
click at [30, 209] on div at bounding box center [32, 211] width 11 height 11
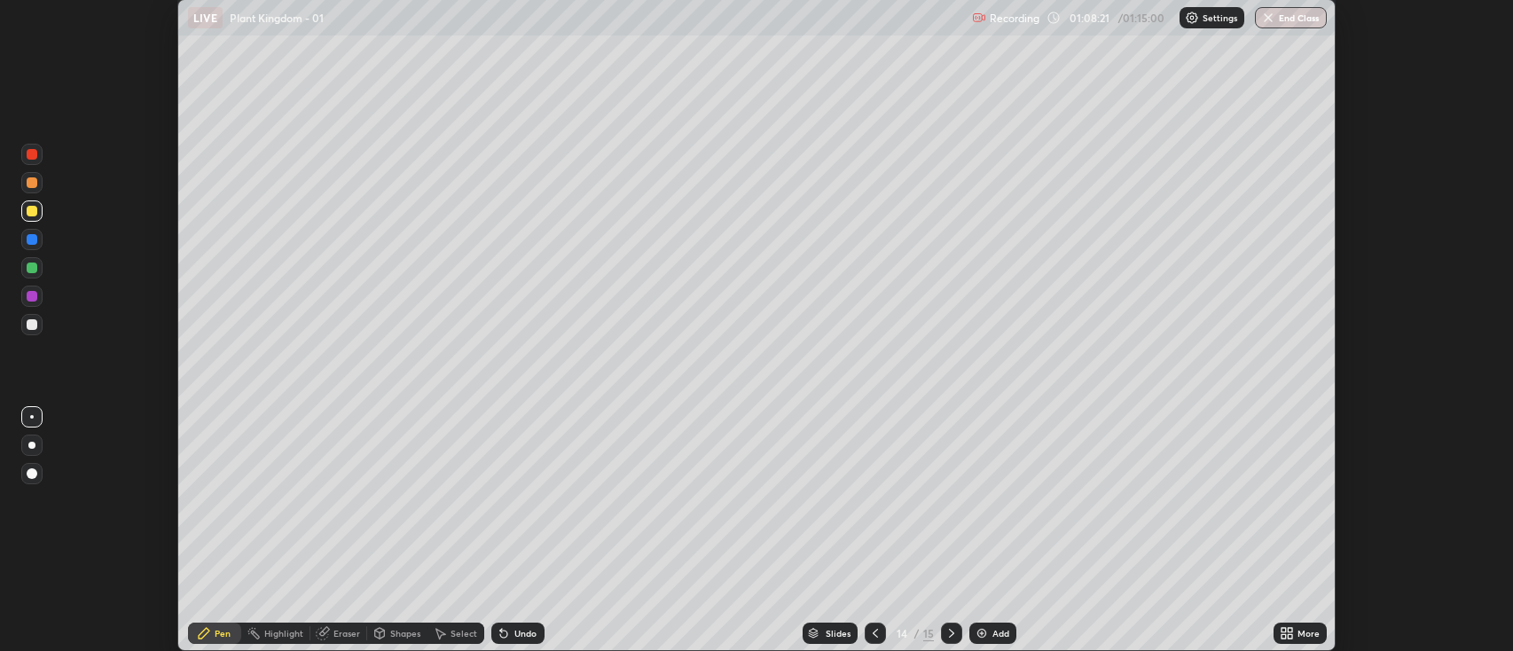
click at [352, 638] on div "Eraser" at bounding box center [347, 633] width 27 height 9
click at [226, 629] on div "Pen" at bounding box center [223, 633] width 16 height 9
click at [1173, 616] on div "Slides 14 / 15 Add" at bounding box center [909, 633] width 729 height 35
click at [1202, 631] on div "Slides 14 / 15 Add" at bounding box center [909, 633] width 729 height 35
click at [1203, 625] on div "Slides 14 / 15 Add" at bounding box center [909, 633] width 729 height 35
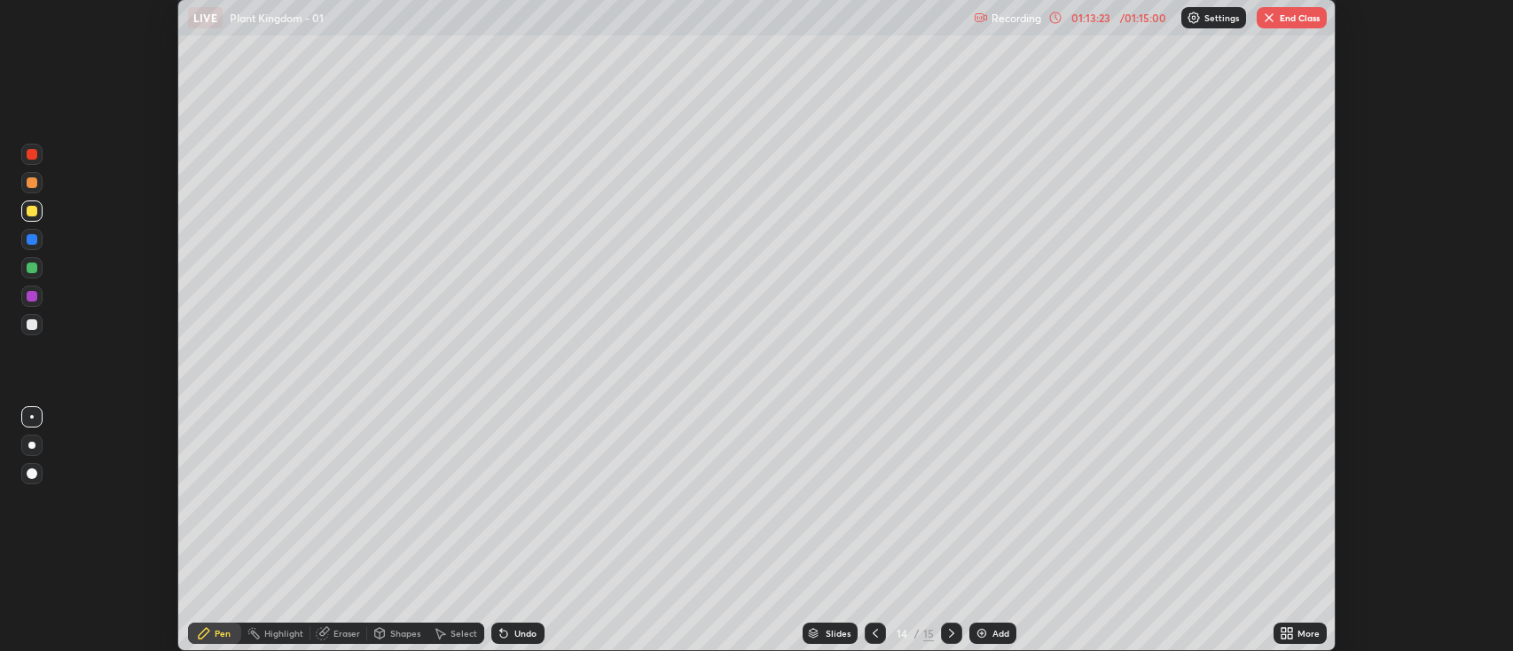
click at [1299, 18] on button "End Class" at bounding box center [1292, 17] width 70 height 21
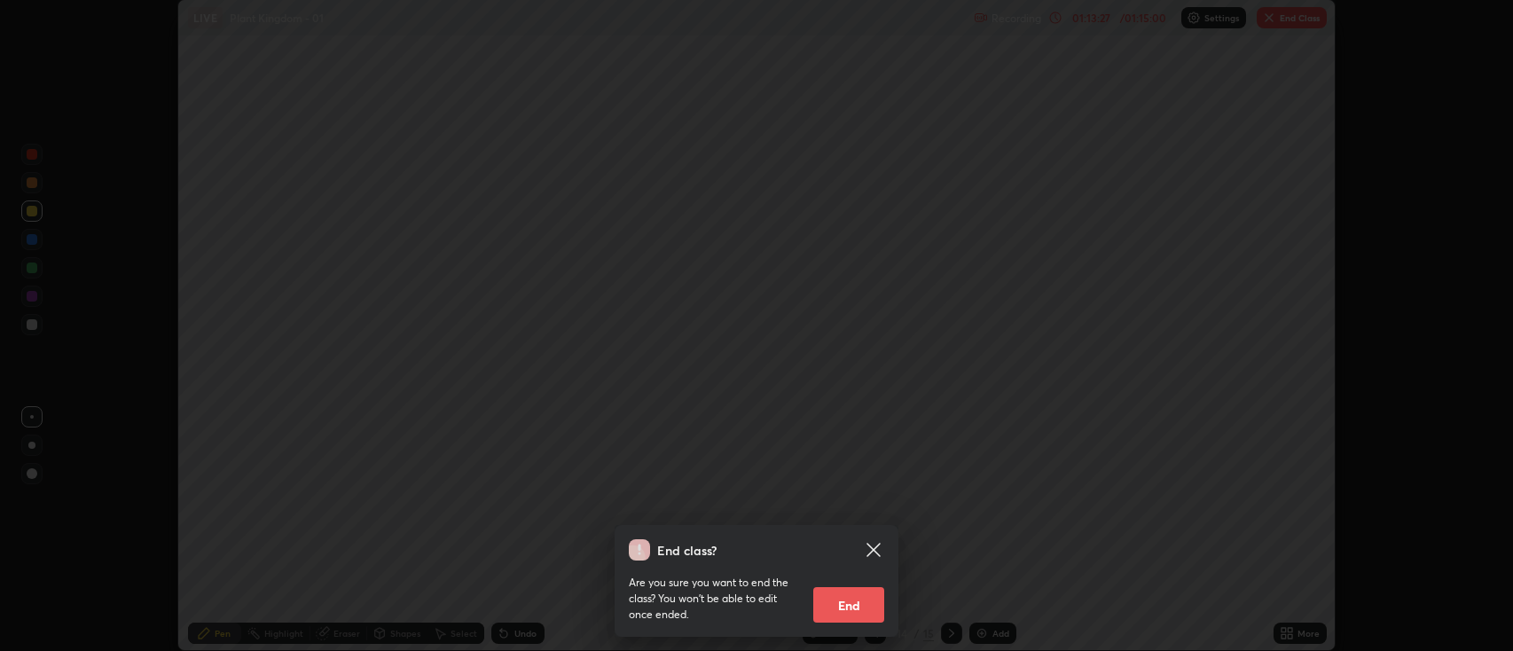
click at [844, 600] on button "End" at bounding box center [848, 604] width 71 height 35
